Goal: Task Accomplishment & Management: Manage account settings

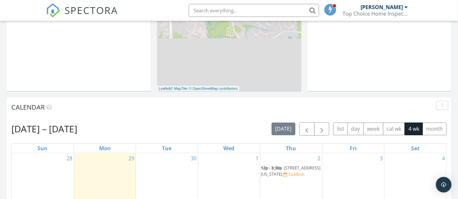
scroll to position [253, 0]
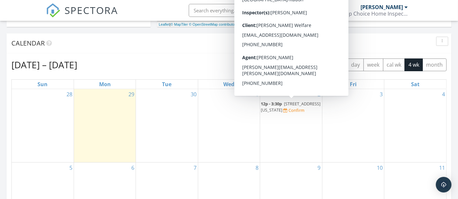
click at [288, 108] on span "2009 Washington St, Durham 27704" at bounding box center [291, 107] width 60 height 12
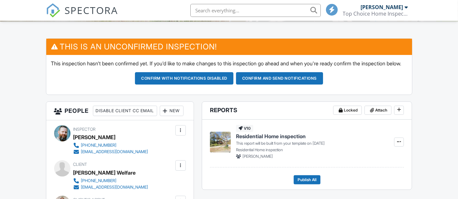
scroll to position [102, 0]
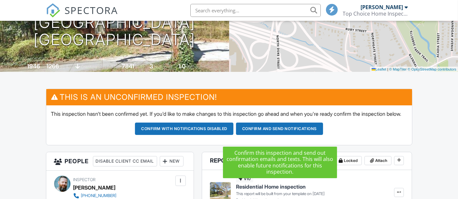
click at [276, 135] on button "Confirm and send notifications" at bounding box center [279, 129] width 87 height 12
